Goal: Task Accomplishment & Management: Manage account settings

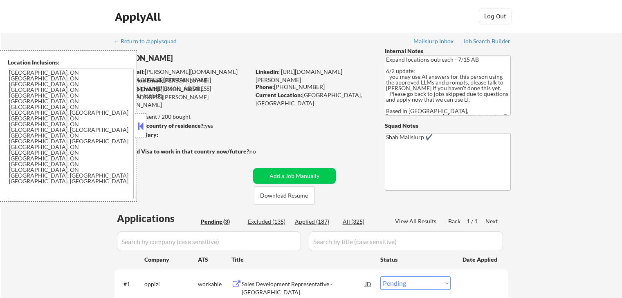
select select ""pending""
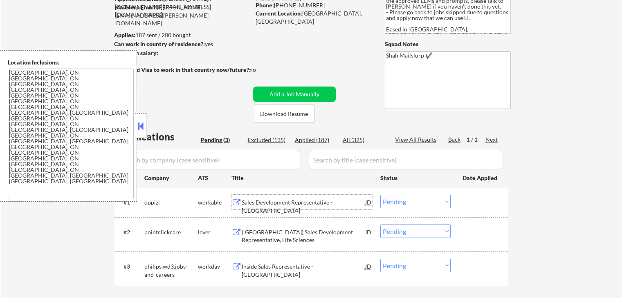
click at [267, 208] on div "Sales Development Representative - [GEOGRAPHIC_DATA]" at bounding box center [303, 202] width 123 height 15
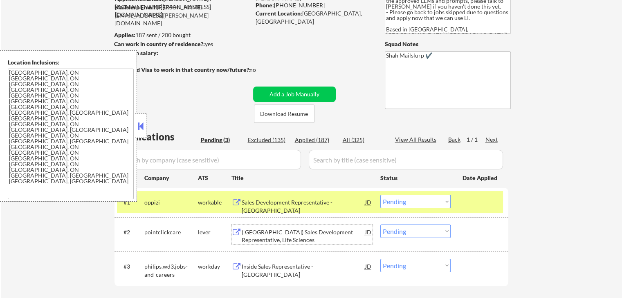
click at [252, 229] on div "([GEOGRAPHIC_DATA]) Sales Development Representative, Life Sciences" at bounding box center [303, 236] width 123 height 16
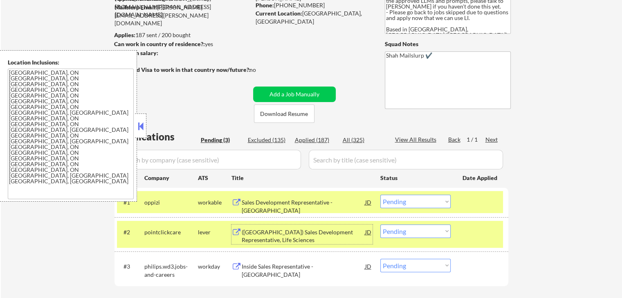
click at [267, 260] on div "Inside Sales Representative - [GEOGRAPHIC_DATA]" at bounding box center [303, 266] width 123 height 15
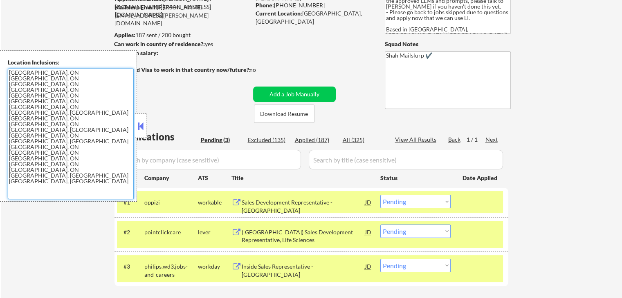
drag, startPoint x: 106, startPoint y: 110, endPoint x: 1, endPoint y: 69, distance: 113.1
click at [1, 69] on div "Location Inclusions: [GEOGRAPHIC_DATA], ON [GEOGRAPHIC_DATA], ON [GEOGRAPHIC_DA…" at bounding box center [68, 126] width 137 height 152
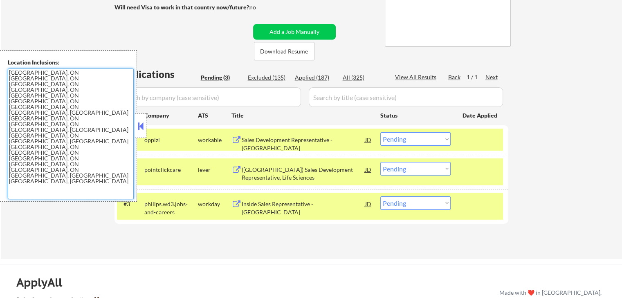
scroll to position [204, 0]
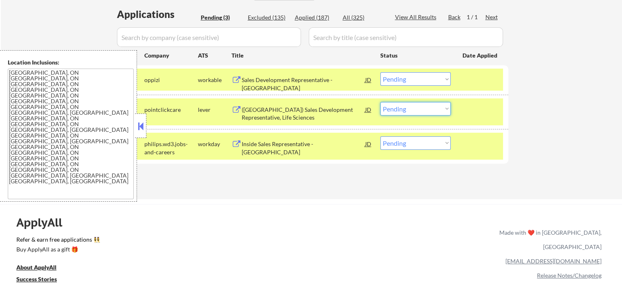
click at [399, 107] on select "Choose an option... Pending Applied Excluded (Questions) Excluded (Expired) Exc…" at bounding box center [415, 108] width 70 height 13
click at [380, 102] on select "Choose an option... Pending Applied Excluded (Questions) Excluded (Expired) Exc…" at bounding box center [415, 108] width 70 height 13
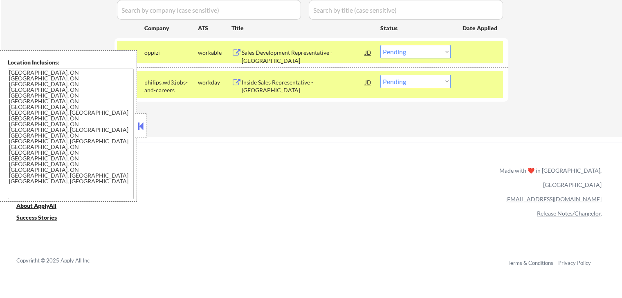
scroll to position [245, 0]
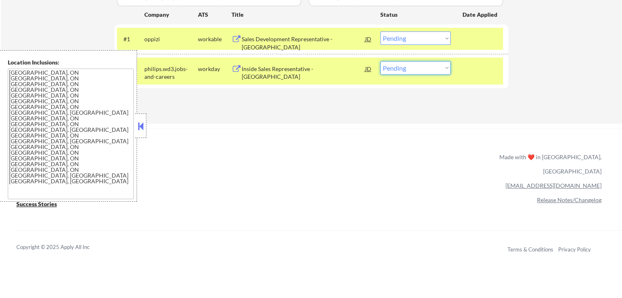
click at [401, 67] on select "Choose an option... Pending Applied Excluded (Questions) Excluded (Expired) Exc…" at bounding box center [415, 67] width 70 height 13
select select ""applied""
click at [380, 61] on select "Choose an option... Pending Applied Excluded (Questions) Excluded (Expired) Exc…" at bounding box center [415, 67] width 70 height 13
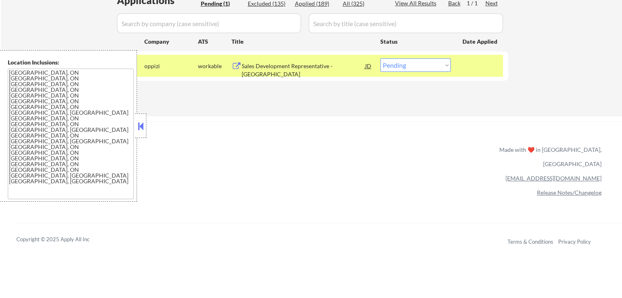
scroll to position [204, 0]
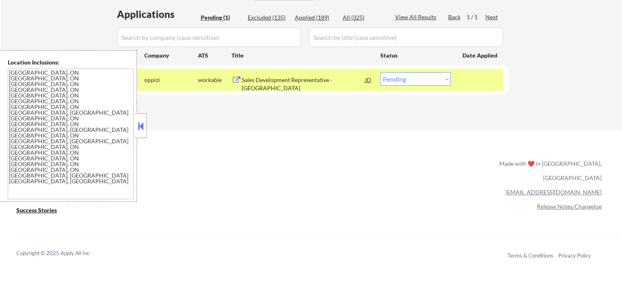
click at [411, 78] on select "Choose an option... Pending Applied Excluded (Questions) Excluded (Expired) Exc…" at bounding box center [415, 78] width 70 height 13
select select ""excluded""
click at [380, 72] on select "Choose an option... Pending Applied Excluded (Questions) Excluded (Expired) Exc…" at bounding box center [415, 78] width 70 height 13
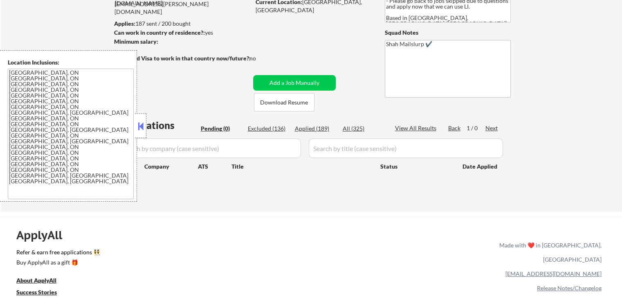
scroll to position [82, 0]
